Goal: Complete application form

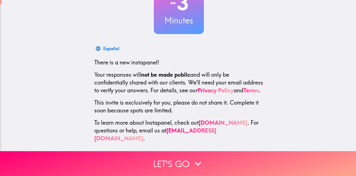
scroll to position [56, 0]
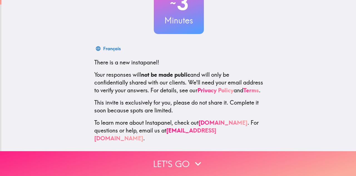
click at [164, 151] on button "Let's go" at bounding box center [178, 163] width 356 height 25
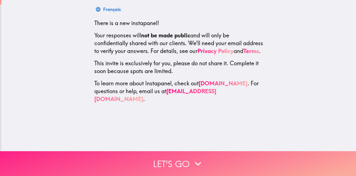
scroll to position [0, 0]
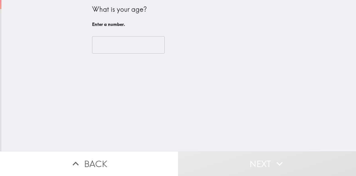
click at [128, 40] on input "number" at bounding box center [128, 44] width 73 height 17
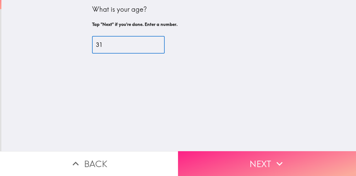
type input "31"
click at [222, 162] on button "Next" at bounding box center [267, 163] width 178 height 25
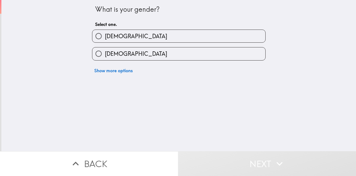
click at [122, 40] on label "[DEMOGRAPHIC_DATA]" at bounding box center [178, 36] width 173 height 13
click at [105, 40] on input "[DEMOGRAPHIC_DATA]" at bounding box center [98, 36] width 13 height 13
radio input "true"
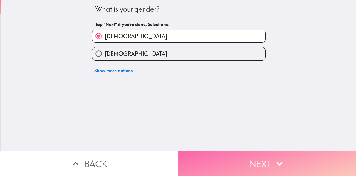
click at [218, 153] on button "Next" at bounding box center [267, 163] width 178 height 25
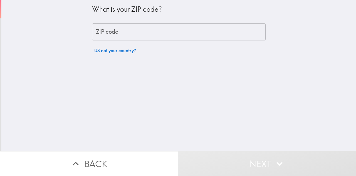
click at [126, 31] on input "ZIP code" at bounding box center [179, 31] width 174 height 17
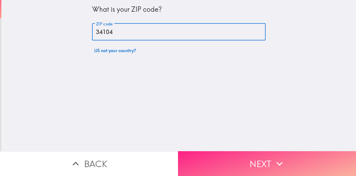
type input "34104"
click at [250, 151] on button "Next" at bounding box center [267, 163] width 178 height 25
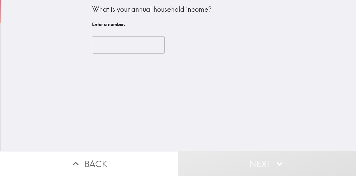
click at [111, 43] on input "number" at bounding box center [128, 44] width 73 height 17
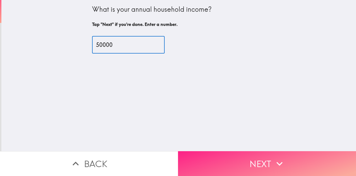
type input "50000"
click at [229, 151] on button "Next" at bounding box center [267, 163] width 178 height 25
